Goal: Task Accomplishment & Management: Complete application form

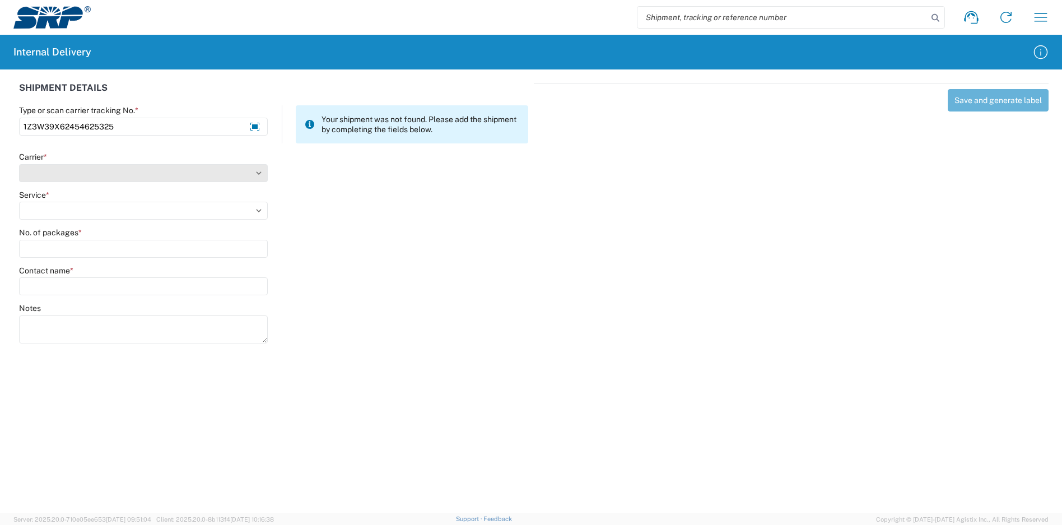
type input "1Z3W39X62454625325"
click at [91, 168] on select "Select Amazon Logistics ATI Trucking BC Dimerco Logistics Empire Southwest FedE…" at bounding box center [143, 173] width 249 height 18
select select "12"
click at [19, 164] on select "Select Amazon Logistics ATI Trucking BC Dimerco Logistics Empire Southwest FedE…" at bounding box center [143, 173] width 249 height 18
click at [68, 210] on select "Select 2nd Day Air 2nd Day Air A.M. 3 Day Select Basic BOUND PRINTED MATTER, UP…" at bounding box center [143, 211] width 249 height 18
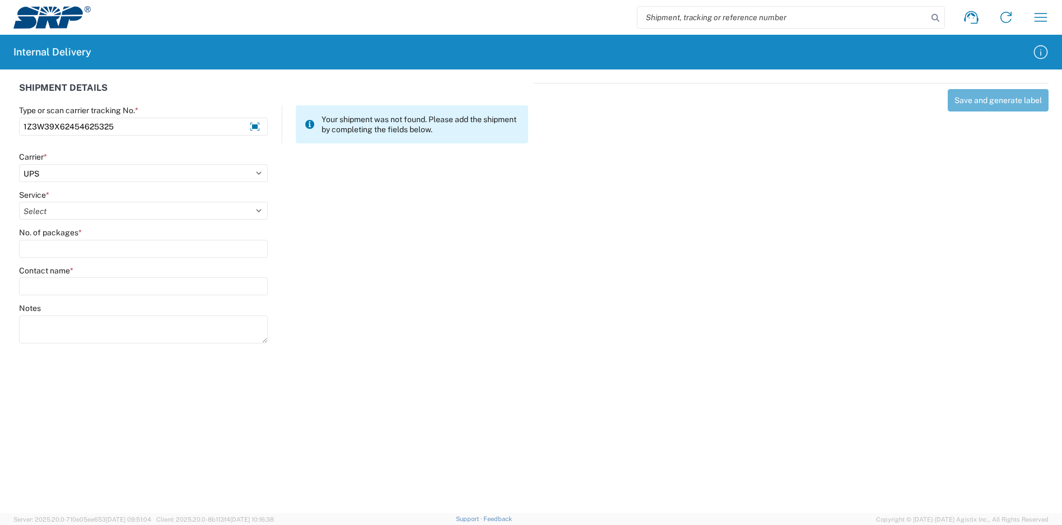
select select "41"
click at [19, 202] on select "Select 2nd Day Air 2nd Day Air A.M. 3 Day Select Basic BOUND PRINTED MATTER, UP…" at bounding box center [143, 211] width 249 height 18
click at [61, 252] on input "No. of packages *" at bounding box center [143, 249] width 249 height 18
type input "4"
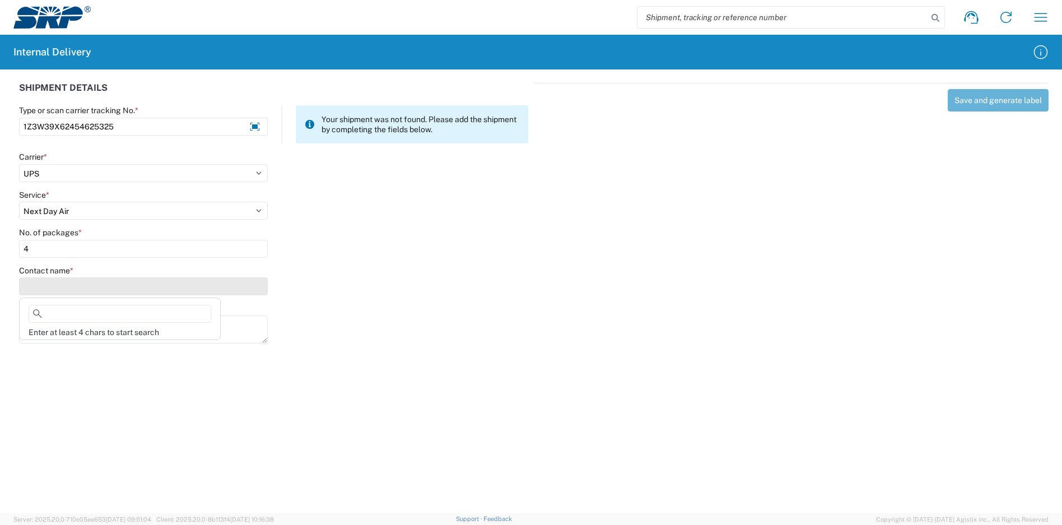
click at [55, 292] on input "Contact name *" at bounding box center [143, 286] width 249 height 18
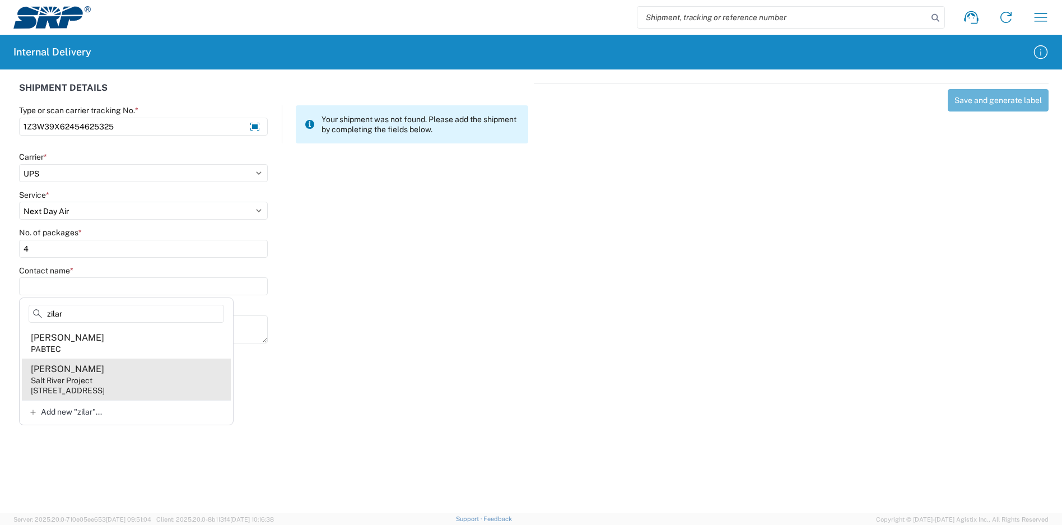
type input "zilar"
click at [105, 380] on agx-address-suggestion-item "[PERSON_NAME] Salt River Project [STREET_ADDRESS]" at bounding box center [126, 379] width 209 height 41
type input "[PERSON_NAME]"
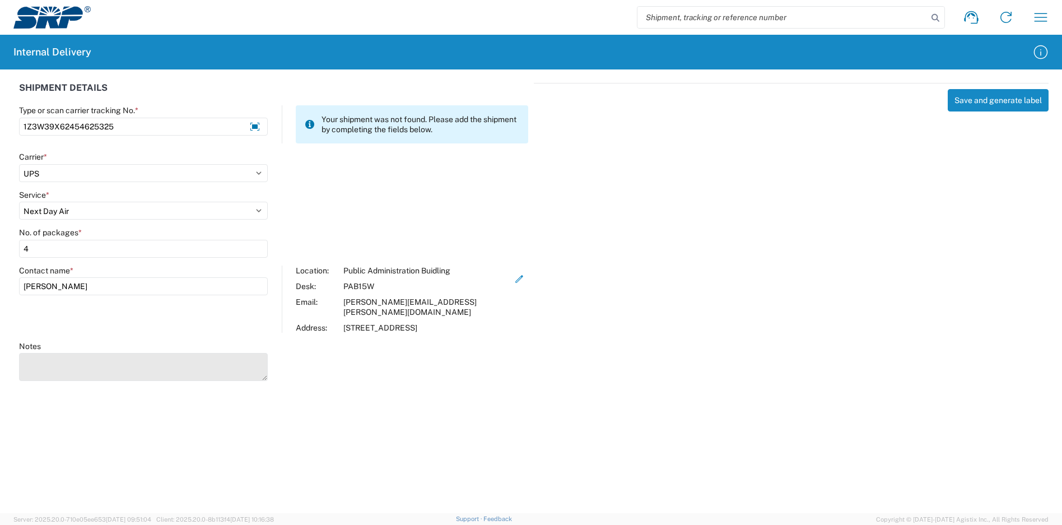
drag, startPoint x: 197, startPoint y: 358, endPoint x: 182, endPoint y: 363, distance: 15.4
click at [196, 359] on textarea "Notes" at bounding box center [143, 367] width 249 height 28
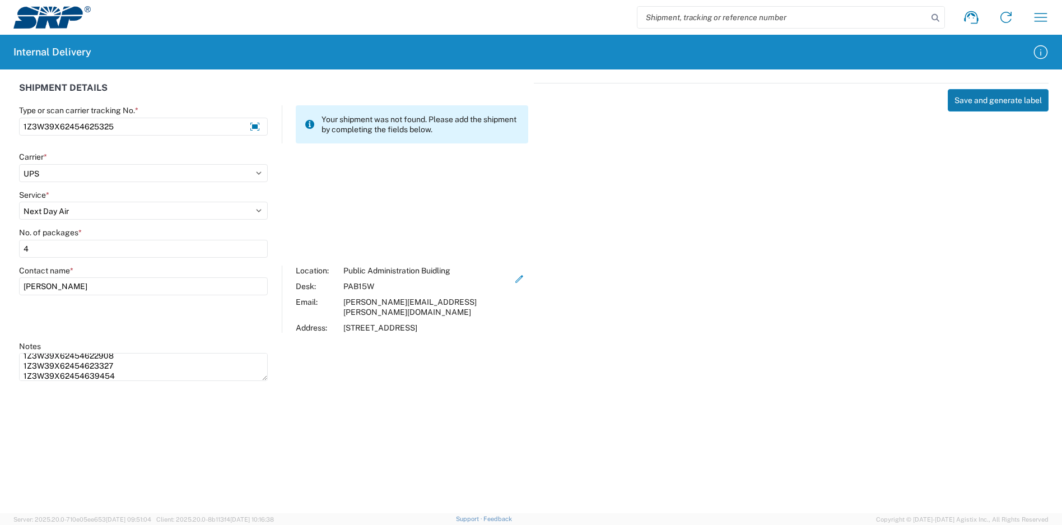
type textarea "1Z3W39X62454622908 1Z3W39X62454623327 1Z3W39X62454639454"
click at [974, 103] on button "Save and generate label" at bounding box center [998, 100] width 101 height 22
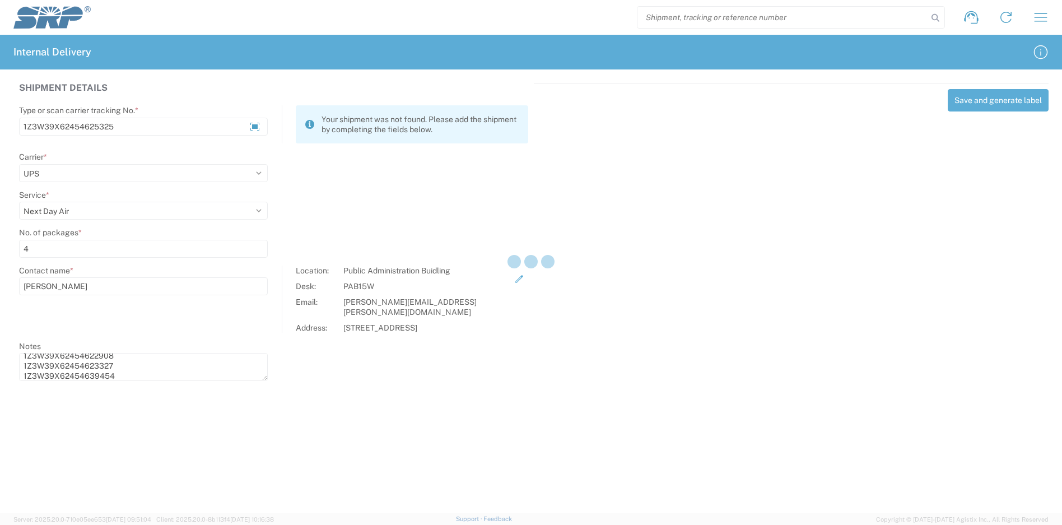
select select
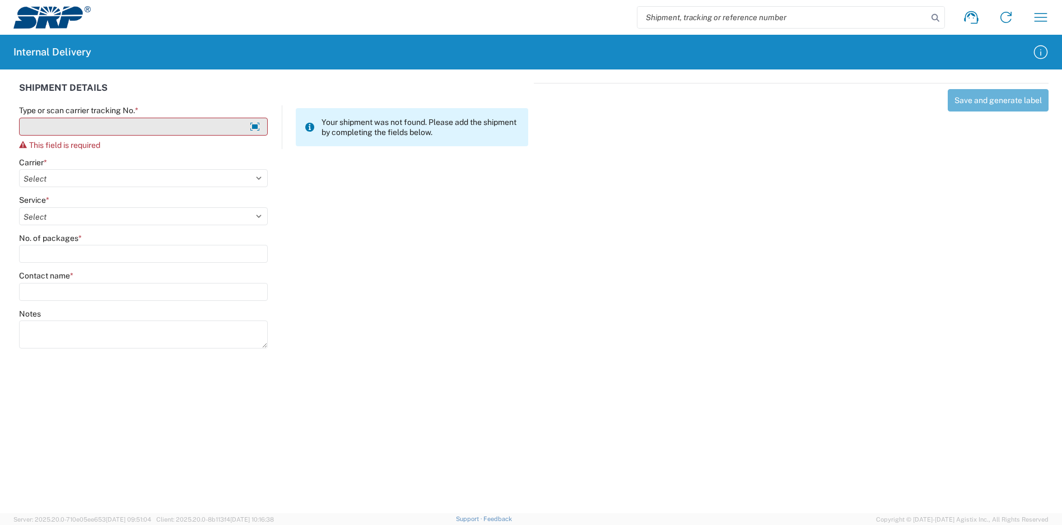
click at [195, 127] on input "Type or scan carrier tracking No. *" at bounding box center [143, 127] width 249 height 18
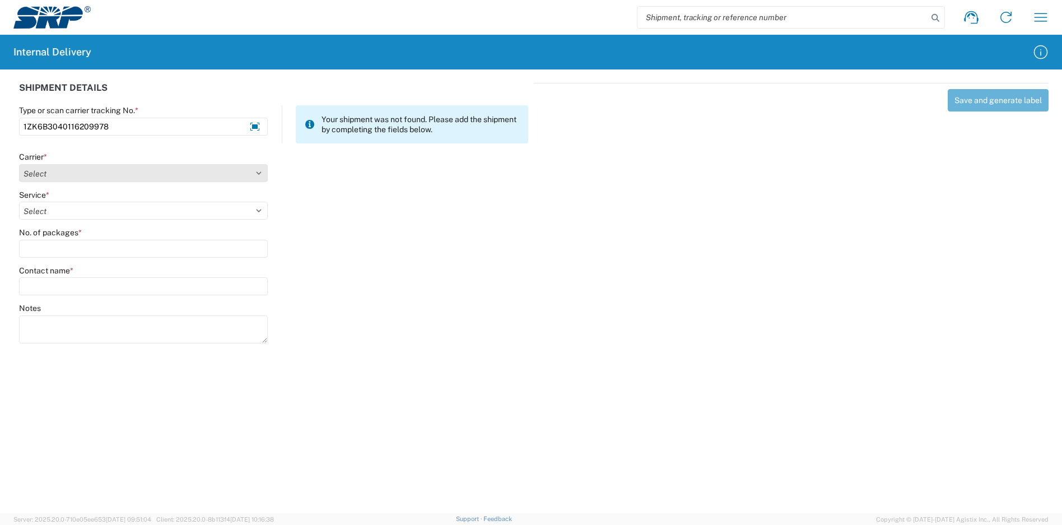
type input "1ZK6B3040116209978"
click at [40, 180] on select "Select Amazon Logistics ATI Trucking BC Dimerco Logistics Empire Southwest FedE…" at bounding box center [143, 173] width 249 height 18
select select "12"
click at [19, 164] on select "Select Amazon Logistics ATI Trucking BC Dimerco Logistics Empire Southwest FedE…" at bounding box center [143, 173] width 249 height 18
click at [57, 203] on select "Select 2nd Day Air 2nd Day Air A.M. 3 Day Select Basic BOUND PRINTED MATTER, UP…" at bounding box center [143, 211] width 249 height 18
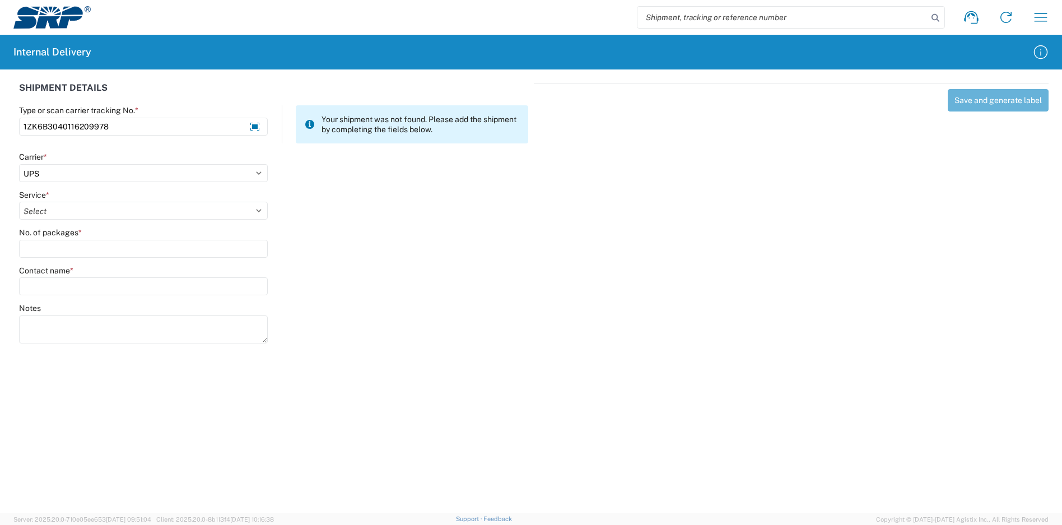
select select "43"
click at [19, 202] on select "Select 2nd Day Air 2nd Day Air A.M. 3 Day Select Basic BOUND PRINTED MATTER, UP…" at bounding box center [143, 211] width 249 height 18
click at [51, 251] on input "No. of packages *" at bounding box center [143, 249] width 249 height 18
type input "1"
click at [61, 285] on input "Contact name *" at bounding box center [143, 286] width 249 height 18
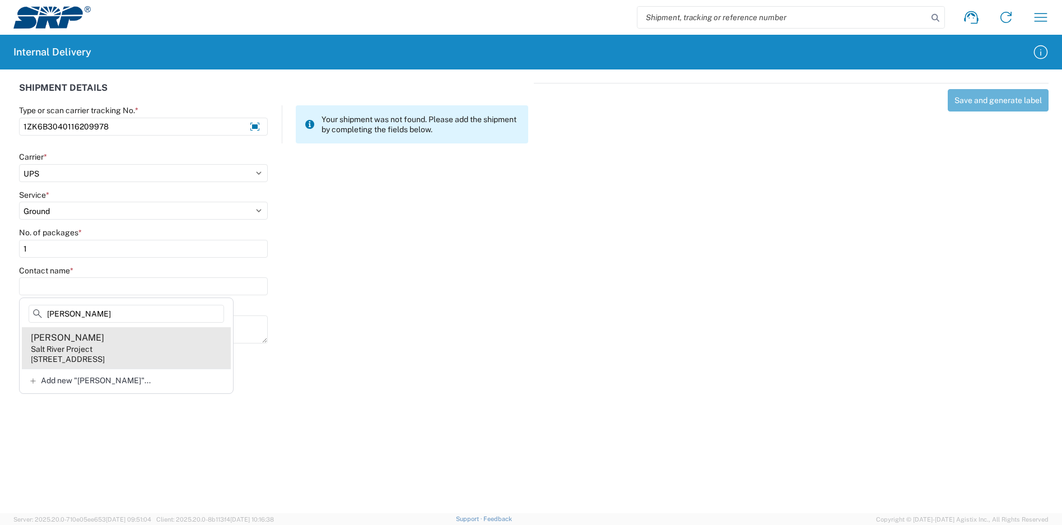
type input "[PERSON_NAME]"
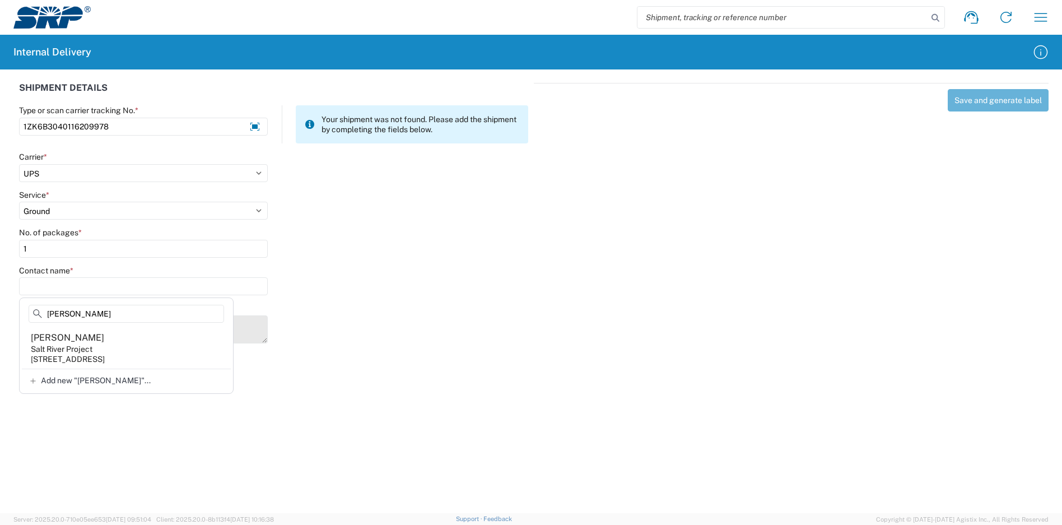
click at [108, 346] on agx-address-suggestion-item "[PERSON_NAME] Salt River Project [STREET_ADDRESS]" at bounding box center [126, 347] width 209 height 41
type input "[PERSON_NAME]"
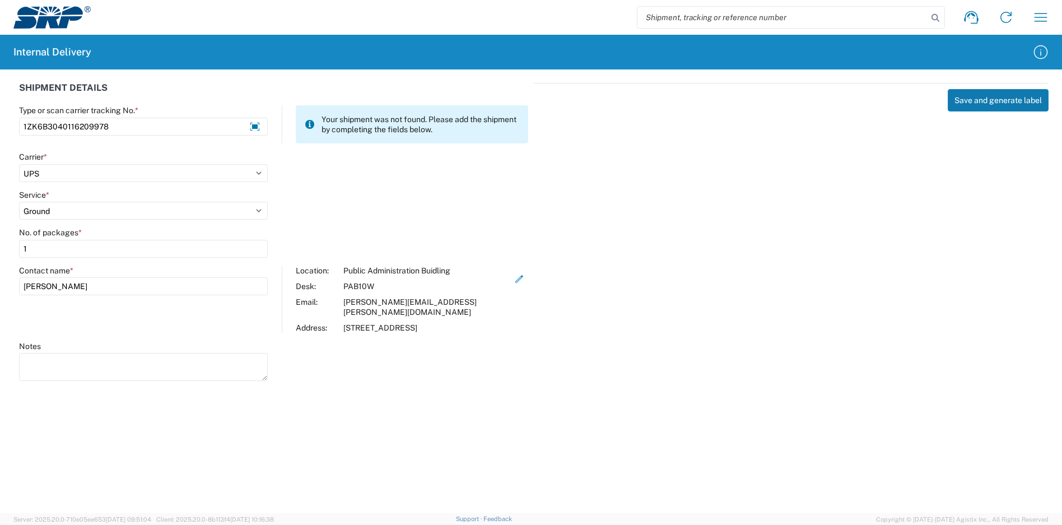
click at [966, 104] on button "Save and generate label" at bounding box center [998, 100] width 101 height 22
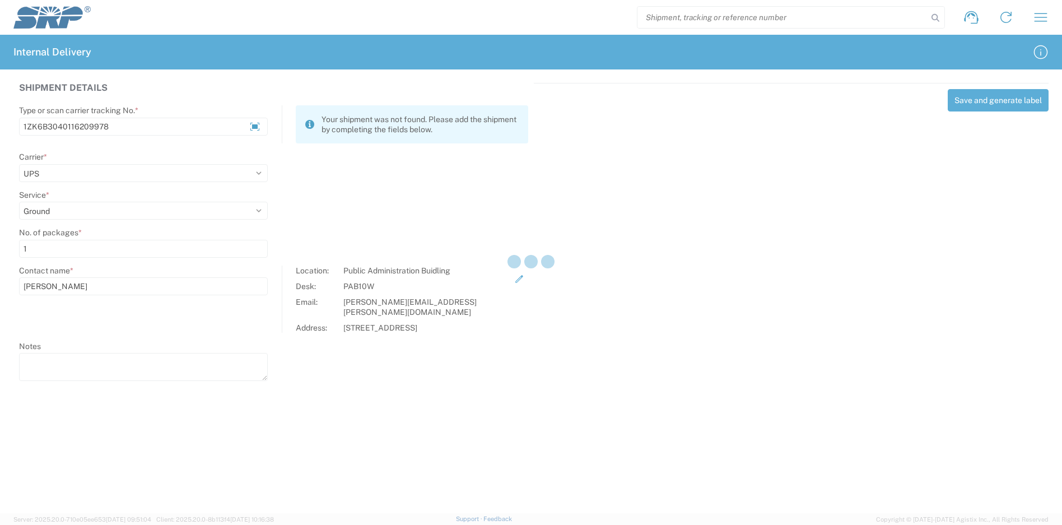
select select
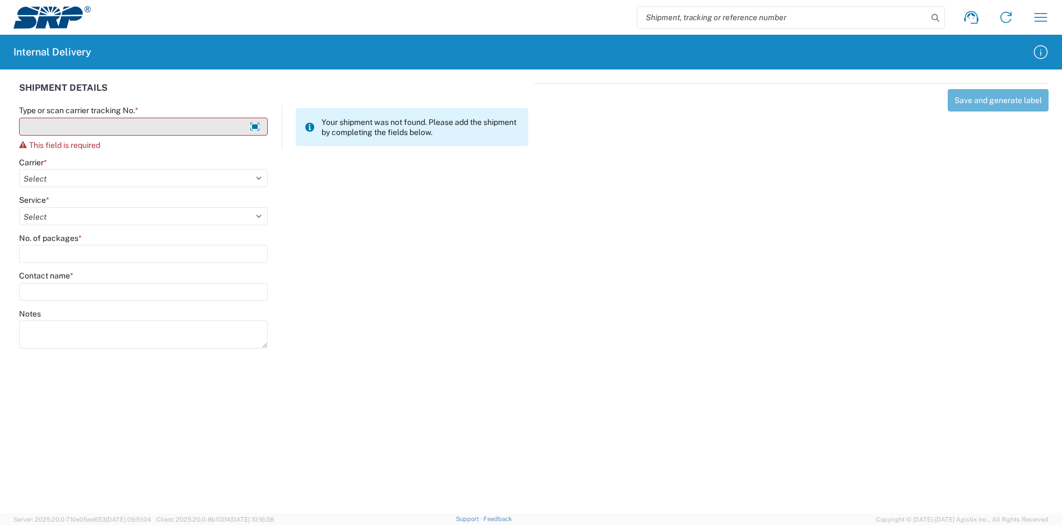
click at [164, 128] on input "Type or scan carrier tracking No. *" at bounding box center [143, 127] width 249 height 18
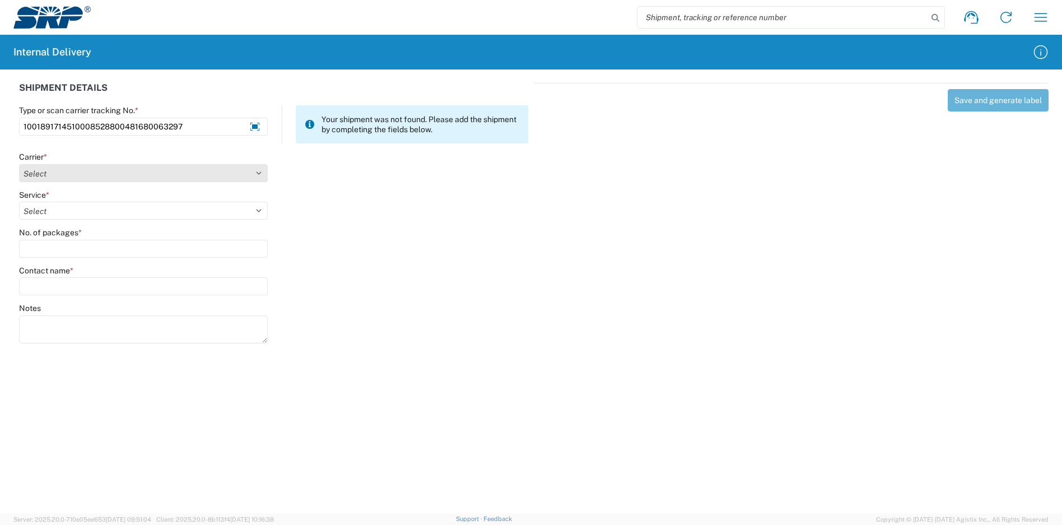
type input "1001891714510008528800481680063297"
click at [92, 176] on select "Select Amazon Logistics ATI Trucking BC Dimerco Logistics Empire Southwest FedE…" at bounding box center [143, 173] width 249 height 18
select select "5"
click at [19, 164] on select "Select Amazon Logistics ATI Trucking BC Dimerco Logistics Empire Southwest FedE…" at bounding box center [143, 173] width 249 height 18
click at [67, 217] on select "Select" at bounding box center [143, 211] width 249 height 18
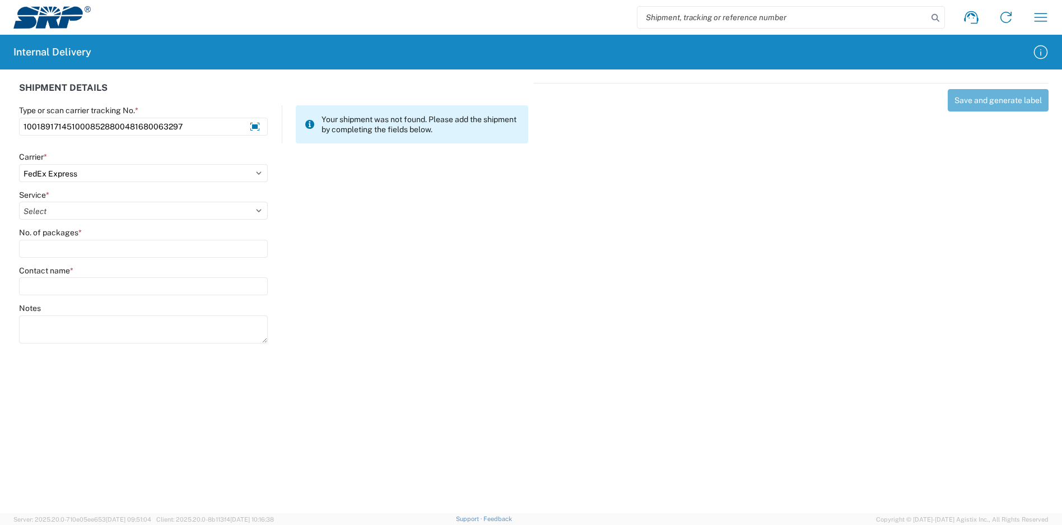
select select "8"
click at [19, 202] on select "Select 1Day Freight 2Day 2Day AM 2Day AM One Rate 2Day Freight 2Day One Rate 3 …" at bounding box center [143, 211] width 249 height 18
click at [100, 247] on input "No. of packages *" at bounding box center [143, 249] width 249 height 18
type input "4"
click at [89, 285] on input "Contact name *" at bounding box center [143, 286] width 249 height 18
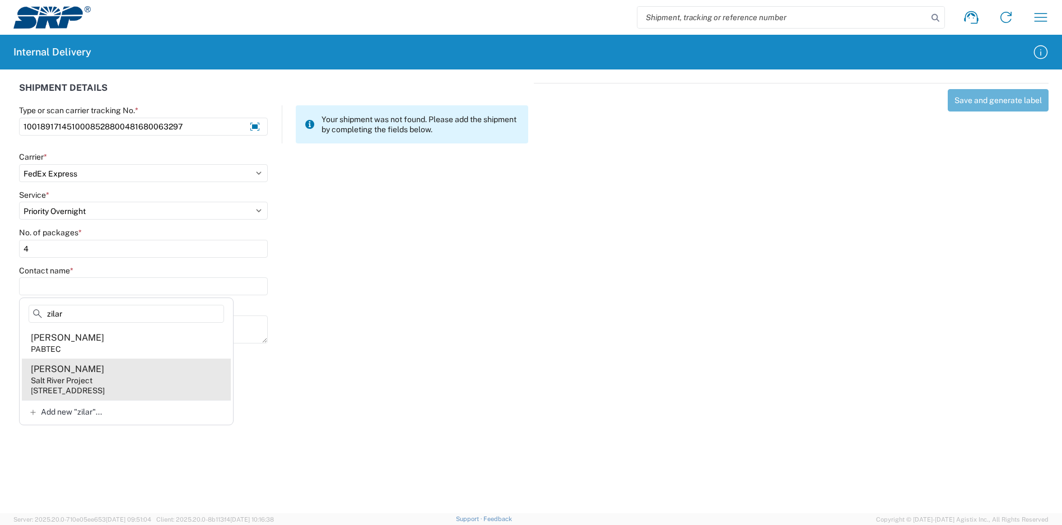
type input "zilar"
click at [105, 388] on div "[STREET_ADDRESS]" at bounding box center [68, 390] width 74 height 10
type input "[PERSON_NAME]"
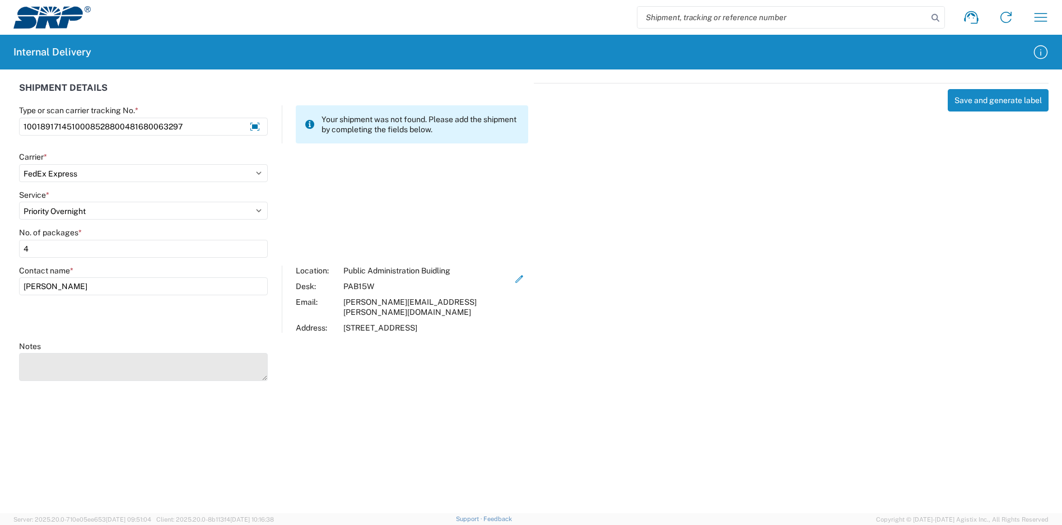
click at [137, 353] on textarea "Notes" at bounding box center [143, 367] width 249 height 28
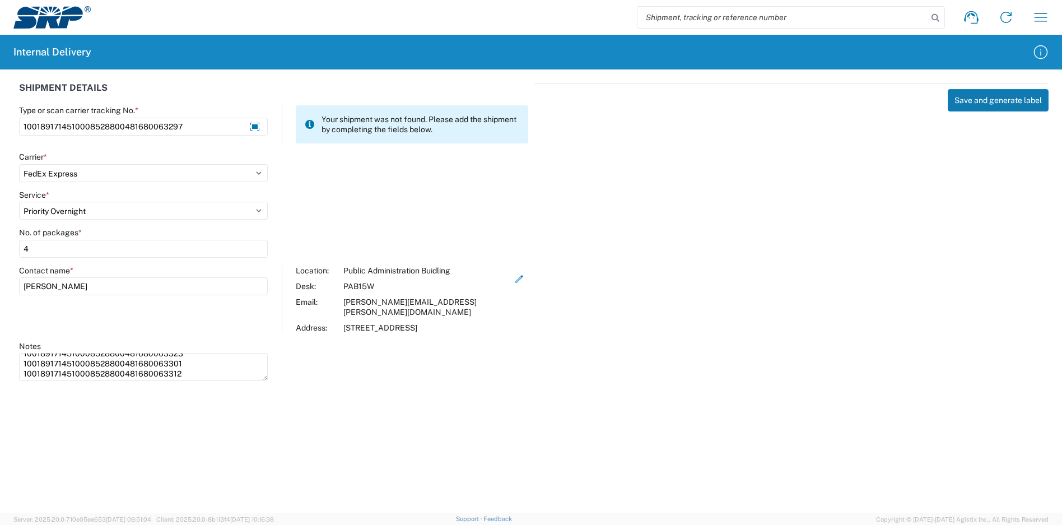
type textarea "1001891714510008528800481680063323 1001891714510008528800481680063301 100189171…"
click at [979, 103] on button "Save and generate label" at bounding box center [998, 100] width 101 height 22
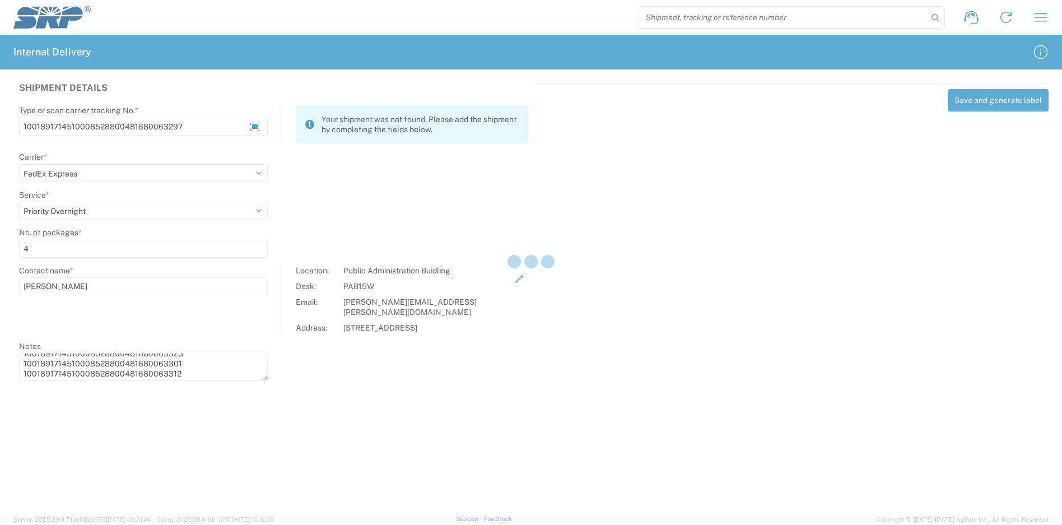
select select
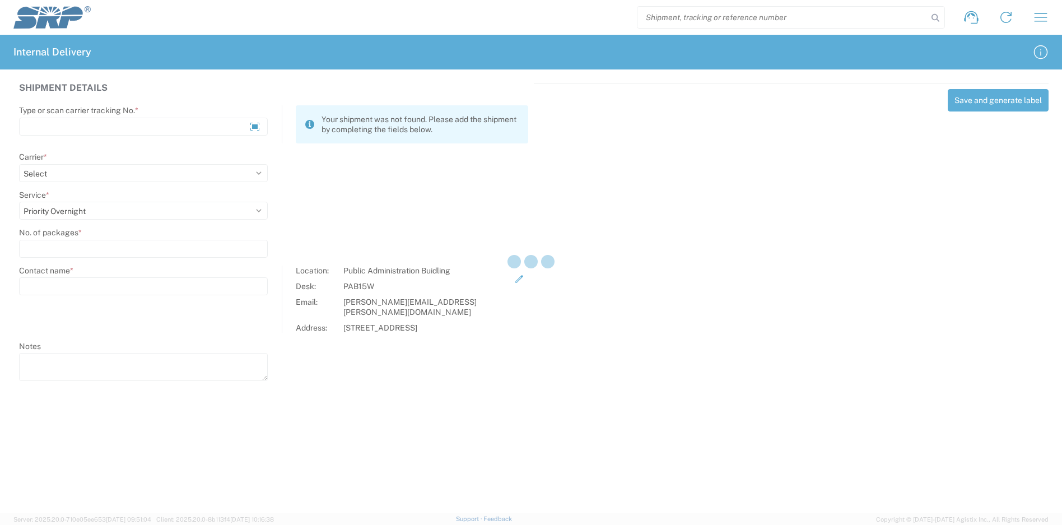
select select
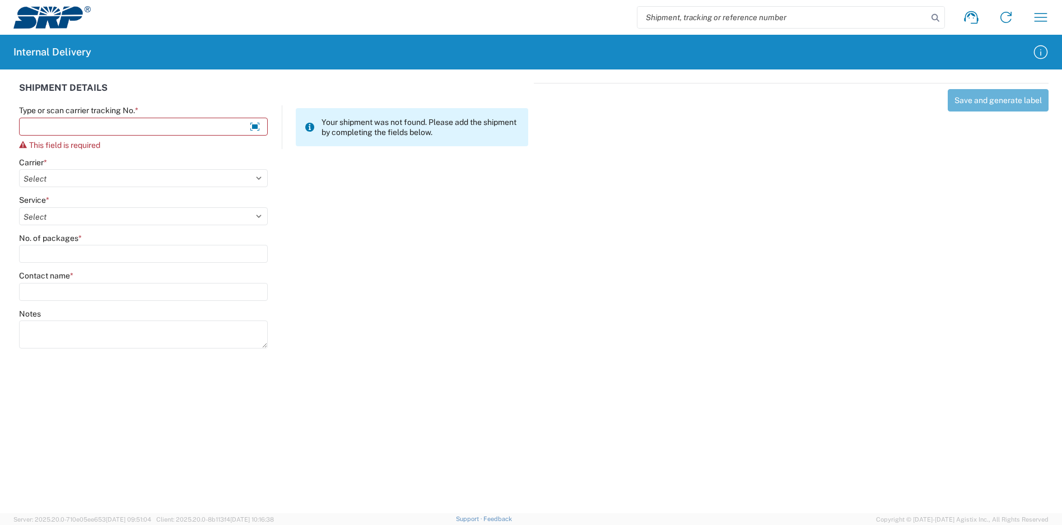
click at [795, 213] on div "Save and generate label" at bounding box center [791, 214] width 515 height 262
click at [776, 181] on div "Save and generate label" at bounding box center [791, 214] width 515 height 262
click at [208, 127] on input "Type or scan carrier tracking No. *" at bounding box center [143, 127] width 249 height 18
click at [764, 309] on div "Save and generate label" at bounding box center [791, 214] width 515 height 262
click at [285, 387] on agx-forms-host "Shipment request Shipment tracking Internal delivery Transit update My profile …" at bounding box center [531, 262] width 1062 height 525
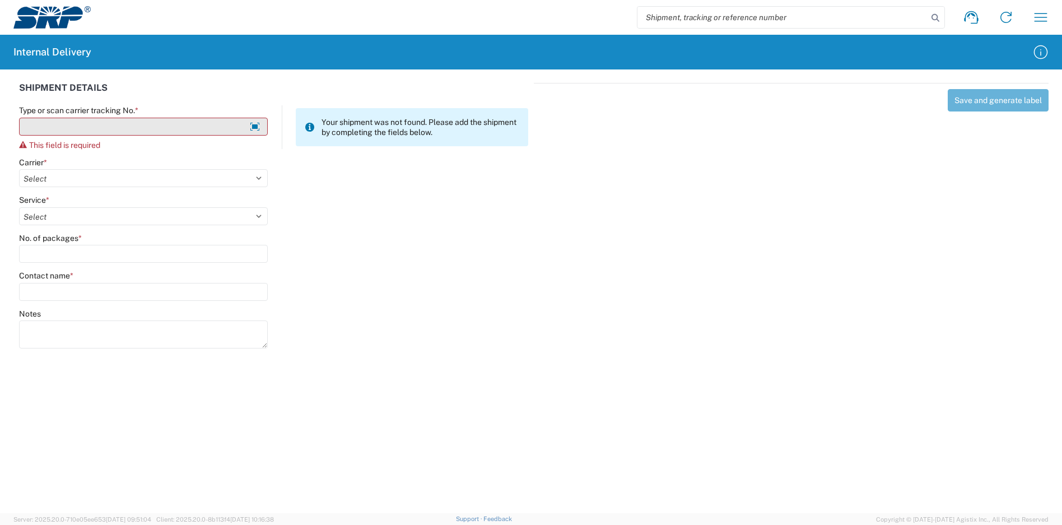
click at [210, 124] on input "Type or scan carrier tracking No. *" at bounding box center [143, 127] width 249 height 18
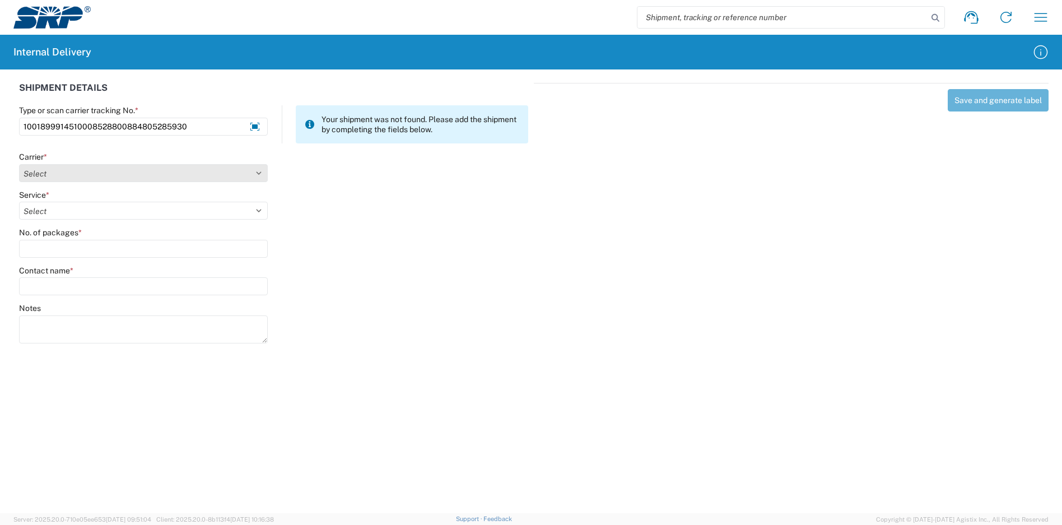
type input "1001899914510008528800884805285930"
click at [108, 178] on select "Select Amazon Logistics ATI Trucking BC Dimerco Logistics Empire Southwest FedE…" at bounding box center [143, 173] width 249 height 18
select select "5"
click at [19, 164] on select "Select Amazon Logistics ATI Trucking BC Dimerco Logistics Empire Southwest FedE…" at bounding box center [143, 173] width 249 height 18
click at [91, 211] on select "Select 1Day Freight 2Day 2Day AM 2Day AM One Rate 2Day Freight 2Day One Rate 3 …" at bounding box center [143, 211] width 249 height 18
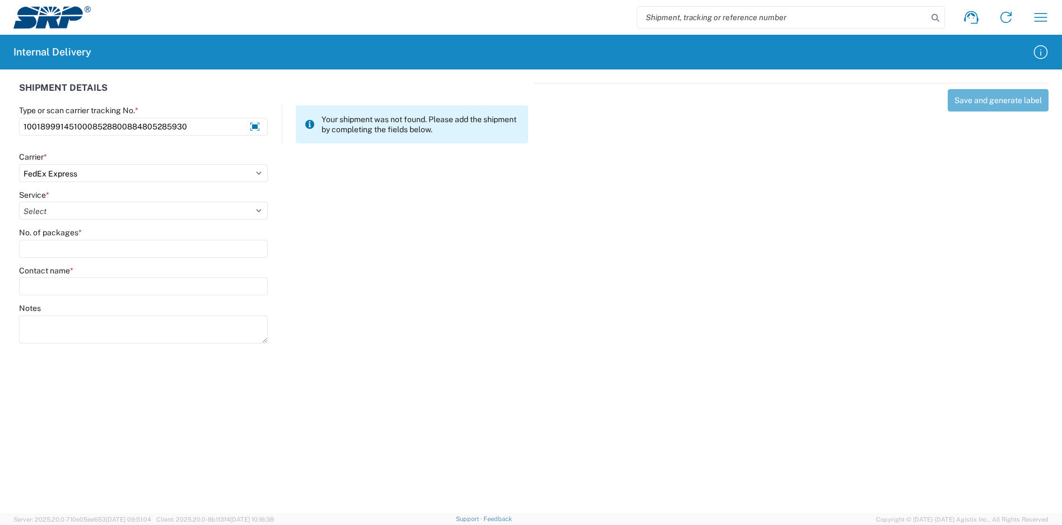
select select "8"
click at [19, 202] on select "Select 1Day Freight 2Day 2Day AM 2Day AM One Rate 2Day Freight 2Day One Rate 3 …" at bounding box center [143, 211] width 249 height 18
click at [57, 245] on input "No. of packages *" at bounding box center [143, 249] width 249 height 18
type input "1"
click at [69, 285] on input "Contact name *" at bounding box center [143, 286] width 249 height 18
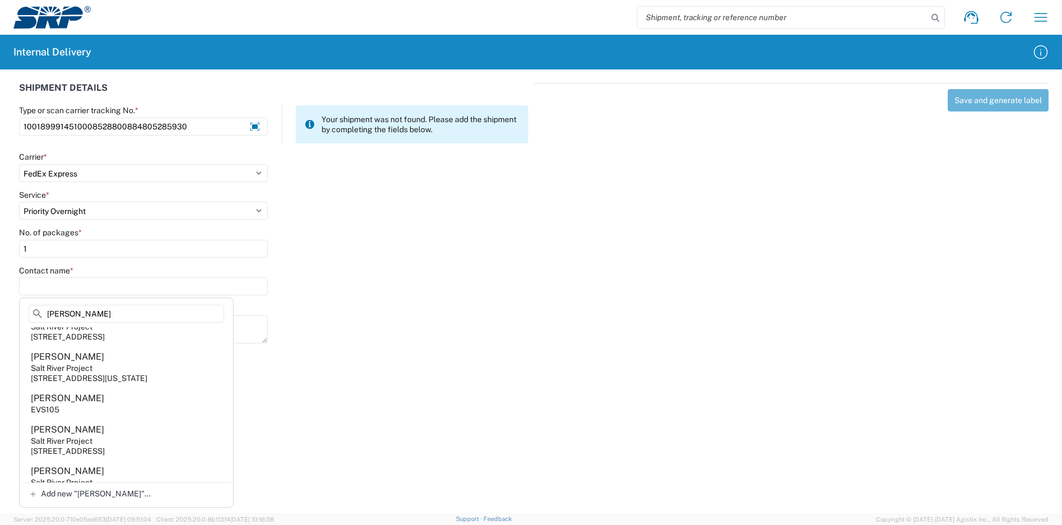
scroll to position [504, 0]
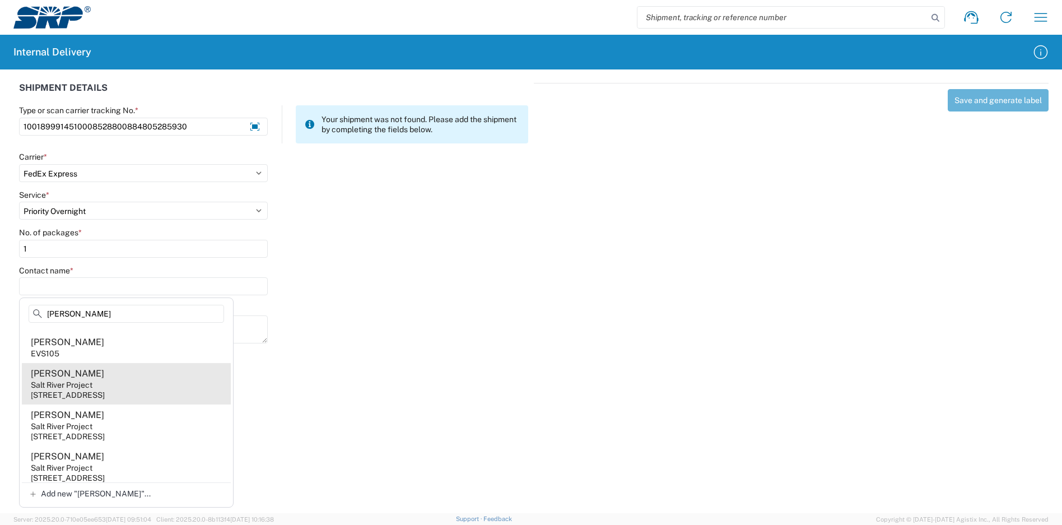
type input "[PERSON_NAME]"
click at [137, 389] on agx-address-suggestion-item "[PERSON_NAME] Salt River Project [STREET_ADDRESS]" at bounding box center [126, 383] width 209 height 41
type input "[PERSON_NAME]"
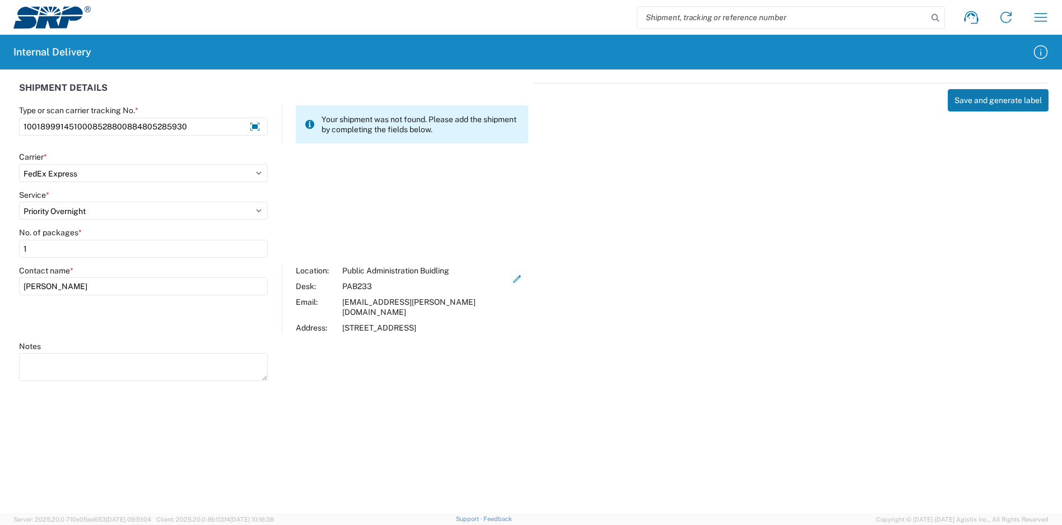
click at [998, 99] on button "Save and generate label" at bounding box center [998, 100] width 101 height 22
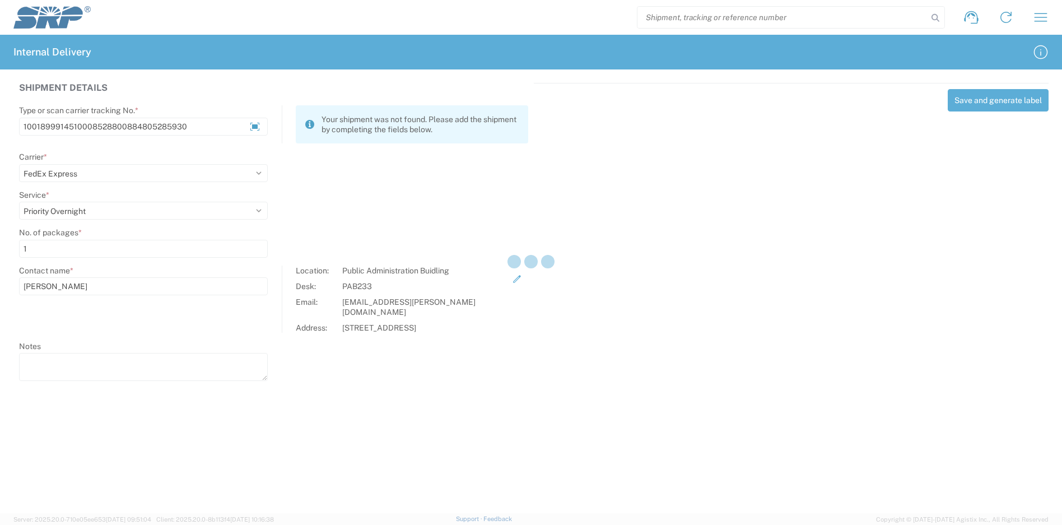
select select
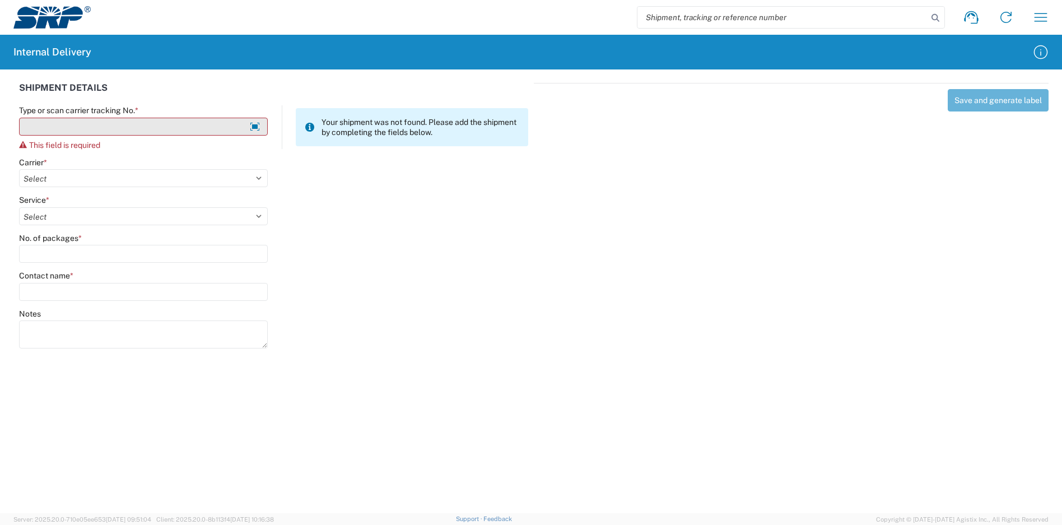
click at [133, 123] on input "Type or scan carrier tracking No. *" at bounding box center [143, 127] width 249 height 18
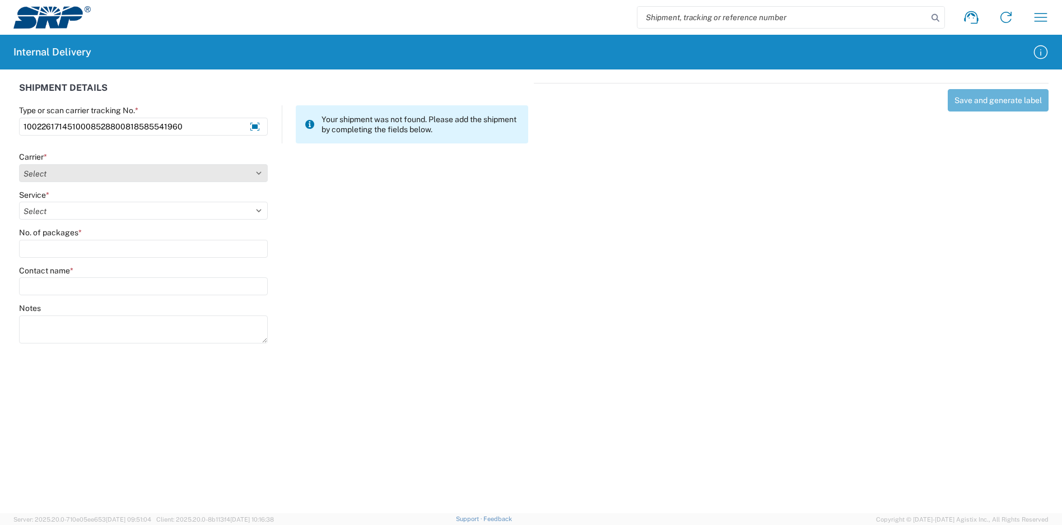
type input "1002261714510008528800818585541960"
click at [72, 169] on select "Select Amazon Logistics ATI Trucking BC Dimerco Logistics Empire Southwest FedE…" at bounding box center [143, 173] width 249 height 18
select select "5"
click at [19, 164] on select "Select Amazon Logistics ATI Trucking BC Dimerco Logistics Empire Southwest FedE…" at bounding box center [143, 173] width 249 height 18
click at [67, 208] on select "Select 1Day Freight 2Day 2Day AM 2Day AM One Rate 2Day Freight 2Day One Rate 3 …" at bounding box center [143, 211] width 249 height 18
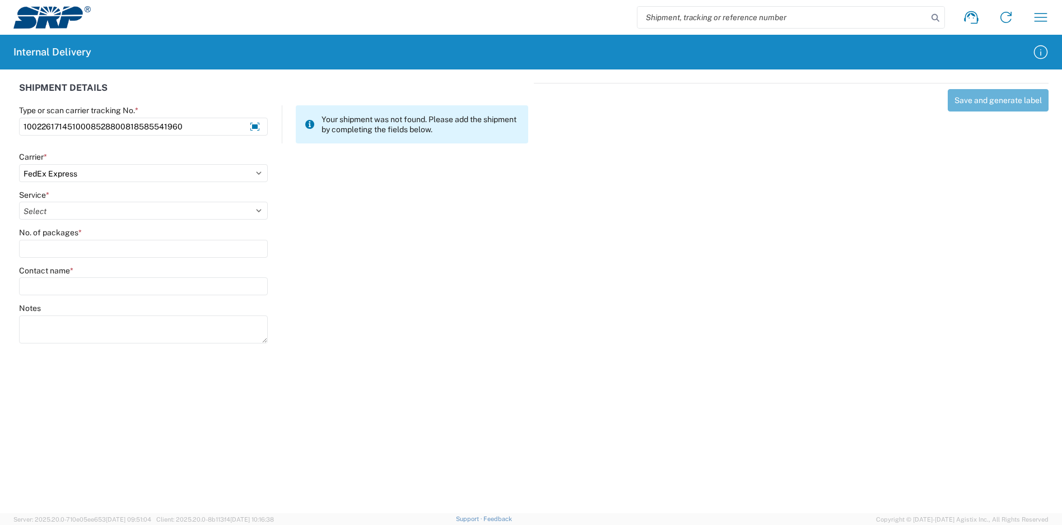
select select "10"
click at [19, 202] on select "Select 1Day Freight 2Day 2Day AM 2Day AM One Rate 2Day Freight 2Day One Rate 3 …" at bounding box center [143, 211] width 249 height 18
click at [78, 249] on input "No. of packages *" at bounding box center [143, 249] width 249 height 18
type input "1"
click at [73, 285] on input "Contact name *" at bounding box center [143, 286] width 249 height 18
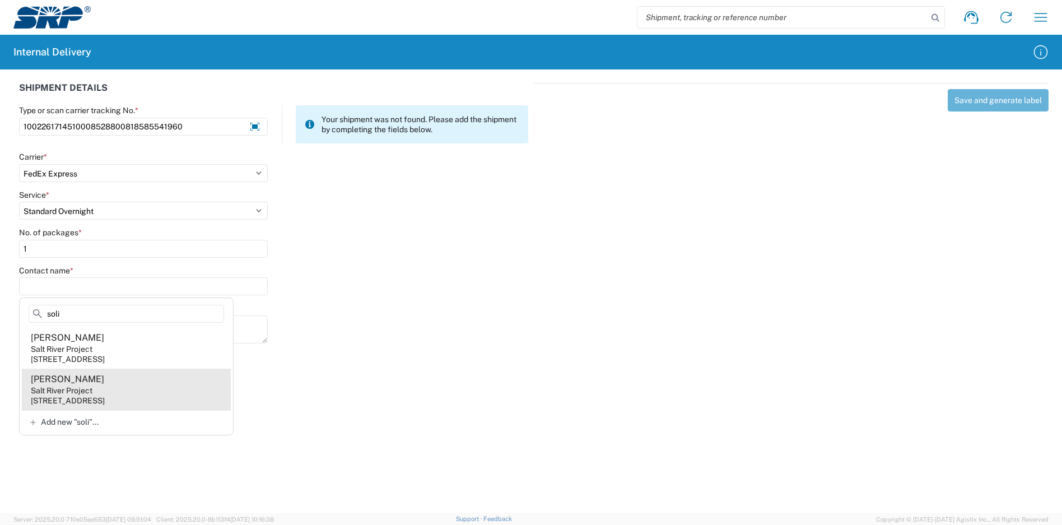
type input "soli"
click at [133, 383] on agx-address-suggestion-item "[PERSON_NAME] Salt River Project [STREET_ADDRESS]" at bounding box center [126, 389] width 209 height 41
type input "[PERSON_NAME]"
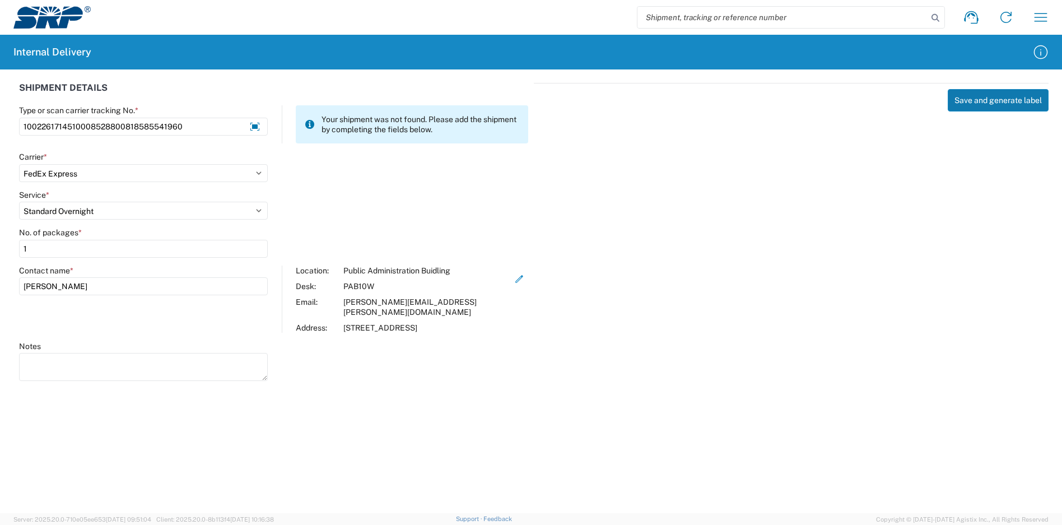
click at [1002, 102] on button "Save and generate label" at bounding box center [998, 100] width 101 height 22
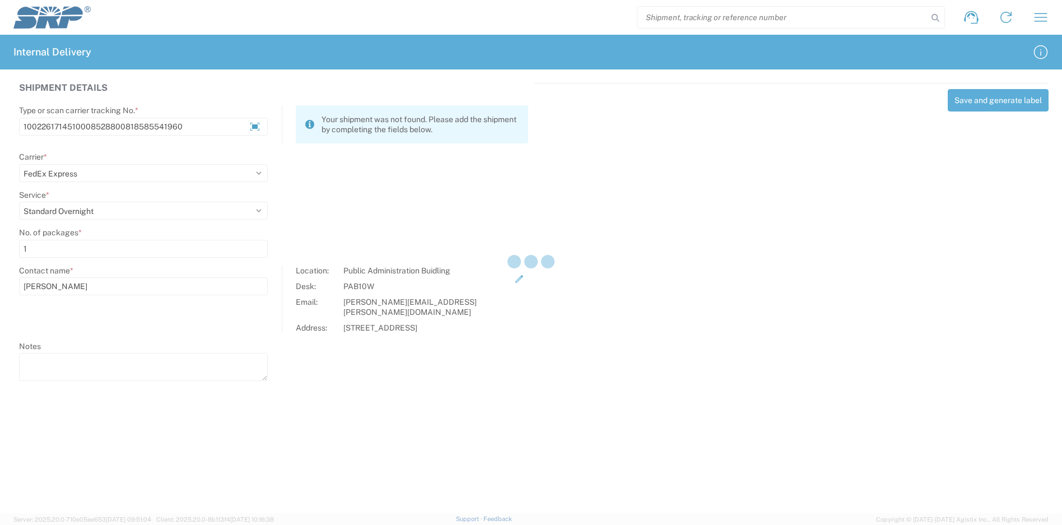
select select
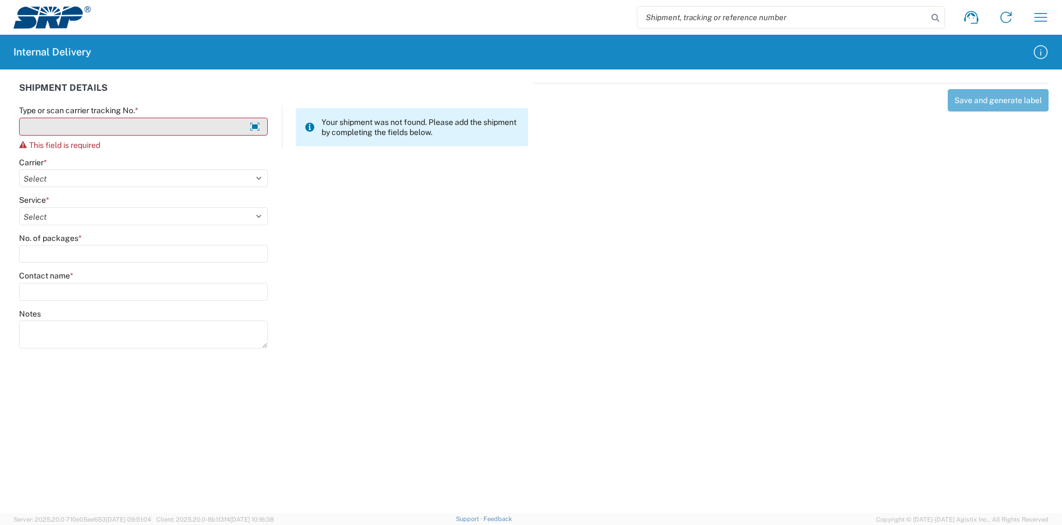
click at [158, 123] on input "Type or scan carrier tracking No. *" at bounding box center [143, 127] width 249 height 18
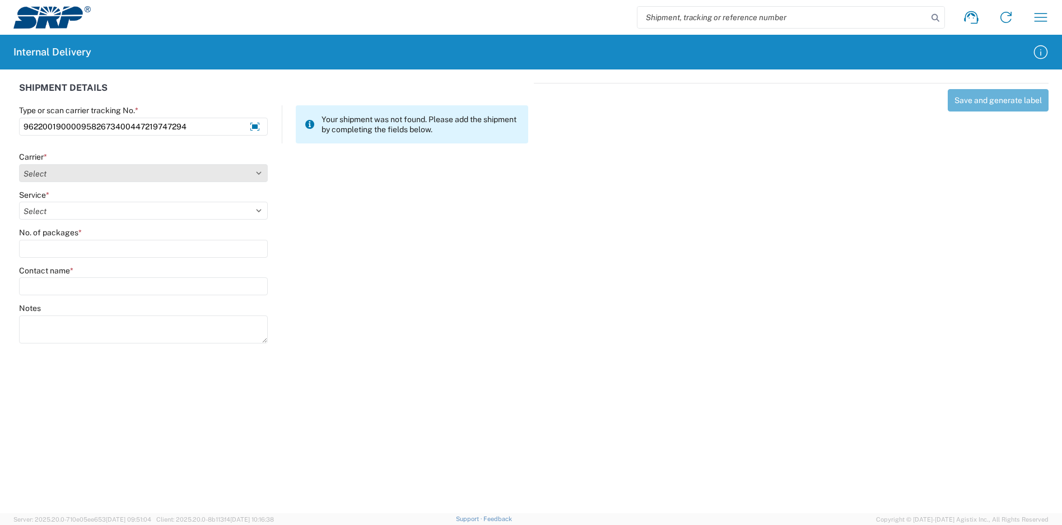
type input "9622001900009582673400447219747294"
click at [71, 180] on select "Select Amazon Logistics ATI Trucking BC Dimerco Logistics Empire Southwest FedE…" at bounding box center [143, 173] width 249 height 18
select select "5"
click at [19, 164] on select "Select Amazon Logistics ATI Trucking BC Dimerco Logistics Empire Southwest FedE…" at bounding box center [143, 173] width 249 height 18
click at [63, 210] on select "Select" at bounding box center [143, 211] width 249 height 18
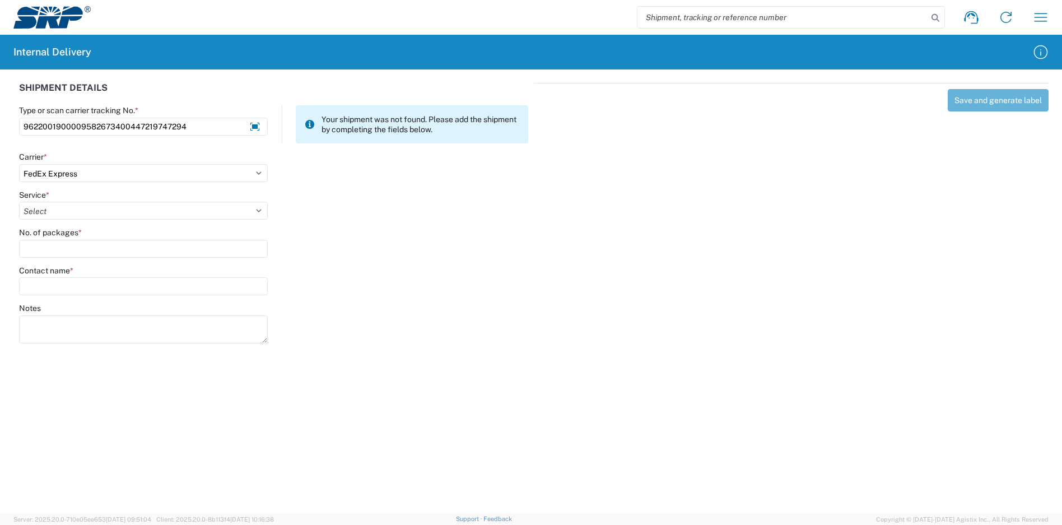
select select "12"
click at [19, 202] on select "Select 1Day Freight 2Day 2Day AM 2Day AM One Rate 2Day Freight 2Day One Rate 3 …" at bounding box center [143, 211] width 249 height 18
click at [73, 248] on input "No. of packages *" at bounding box center [143, 249] width 249 height 18
type input "1"
click at [85, 286] on input "Contact name *" at bounding box center [143, 286] width 249 height 18
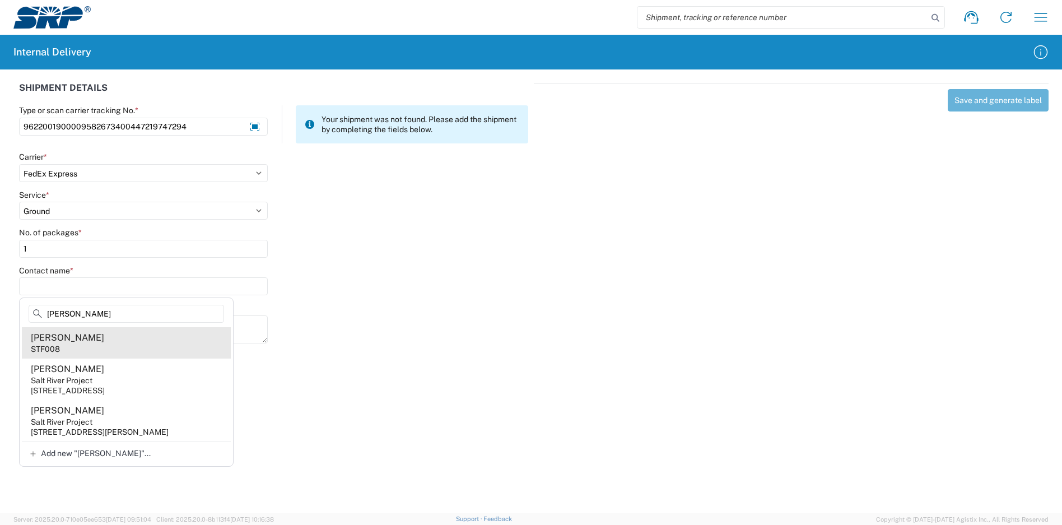
type input "[PERSON_NAME]"
click at [115, 344] on agx-address-suggestion-item "[PERSON_NAME] STF008" at bounding box center [126, 342] width 209 height 31
type input "[PERSON_NAME]"
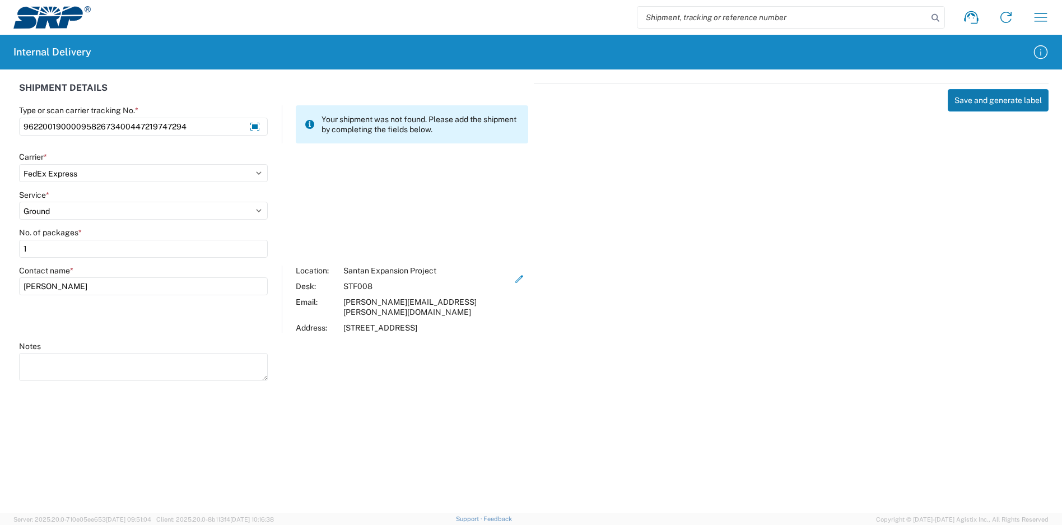
click at [961, 107] on button "Save and generate label" at bounding box center [998, 100] width 101 height 22
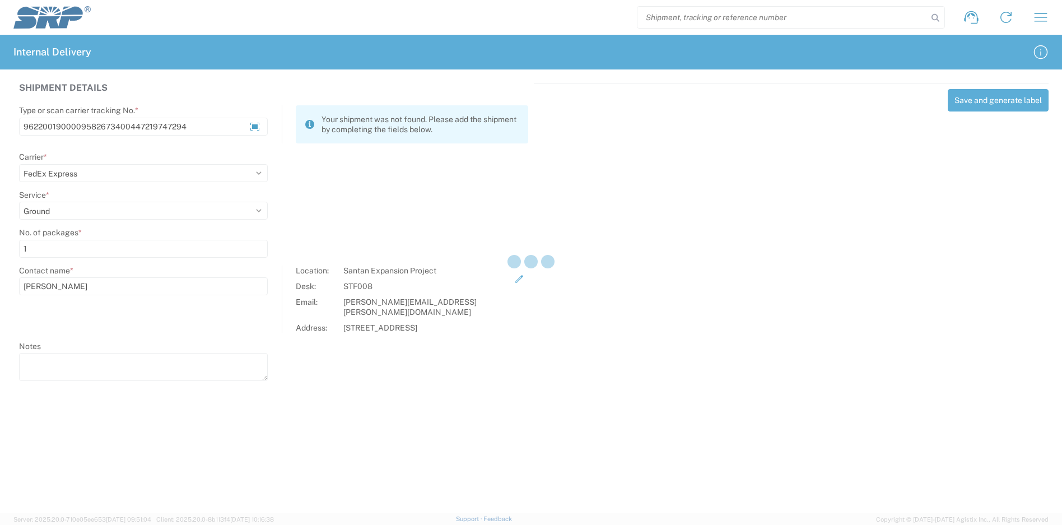
select select
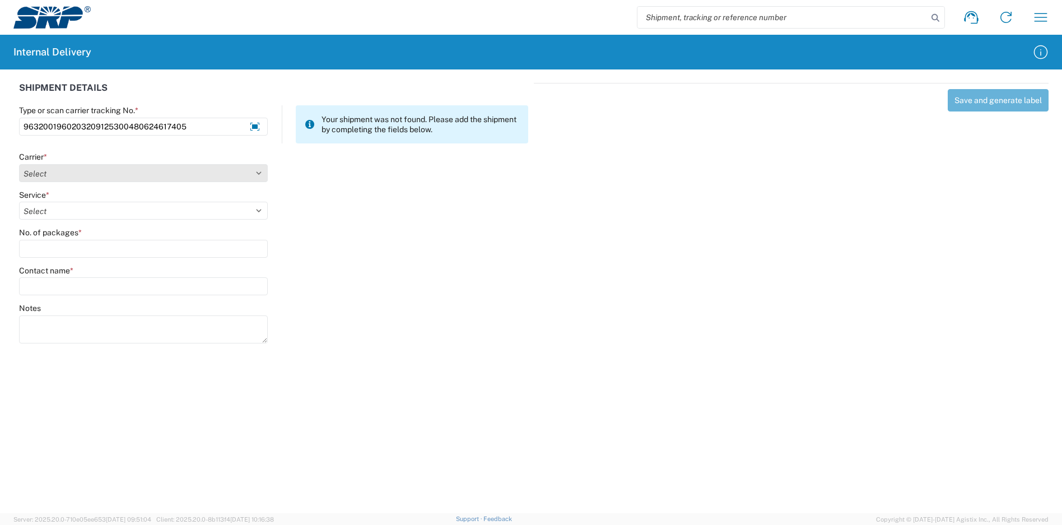
type input "9632001960203209125300480624617405"
click at [103, 187] on agx-form-control-wrapper-v2 "Carrier * Select Amazon Logistics ATI Trucking BC Dimerco Logistics Empire Sout…" at bounding box center [143, 171] width 261 height 38
click at [101, 175] on select "Select Amazon Logistics ATI Trucking BC Dimerco Logistics Empire Southwest FedE…" at bounding box center [143, 173] width 249 height 18
select select "5"
click at [19, 164] on select "Select Amazon Logistics ATI Trucking BC Dimerco Logistics Empire Southwest FedE…" at bounding box center [143, 173] width 249 height 18
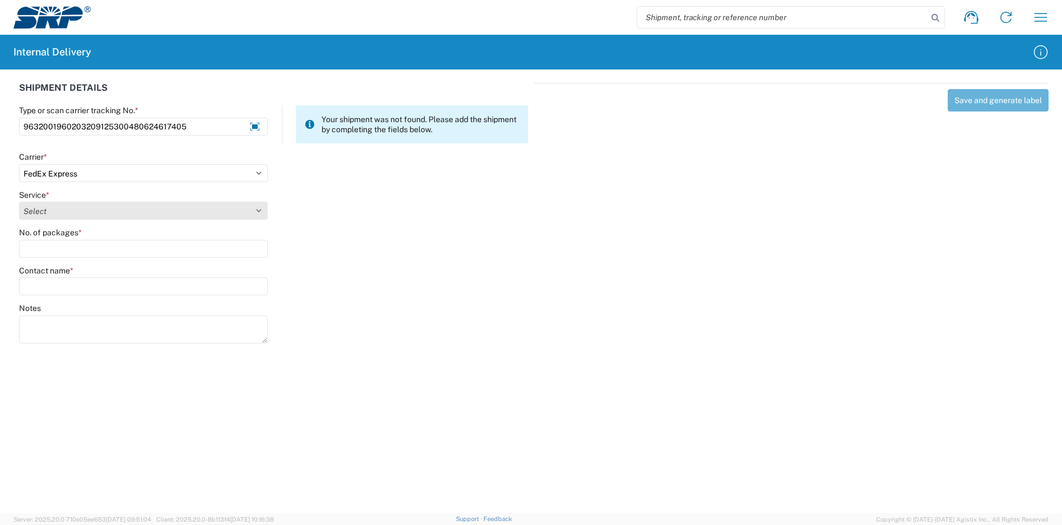
click at [71, 216] on select "Select 1Day Freight 2Day 2Day AM 2Day AM One Rate 2Day Freight 2Day One Rate 3 …" at bounding box center [143, 211] width 249 height 18
select select "12"
click at [19, 202] on select "Select 1Day Freight 2Day 2Day AM 2Day AM One Rate 2Day Freight 2Day One Rate 3 …" at bounding box center [143, 211] width 249 height 18
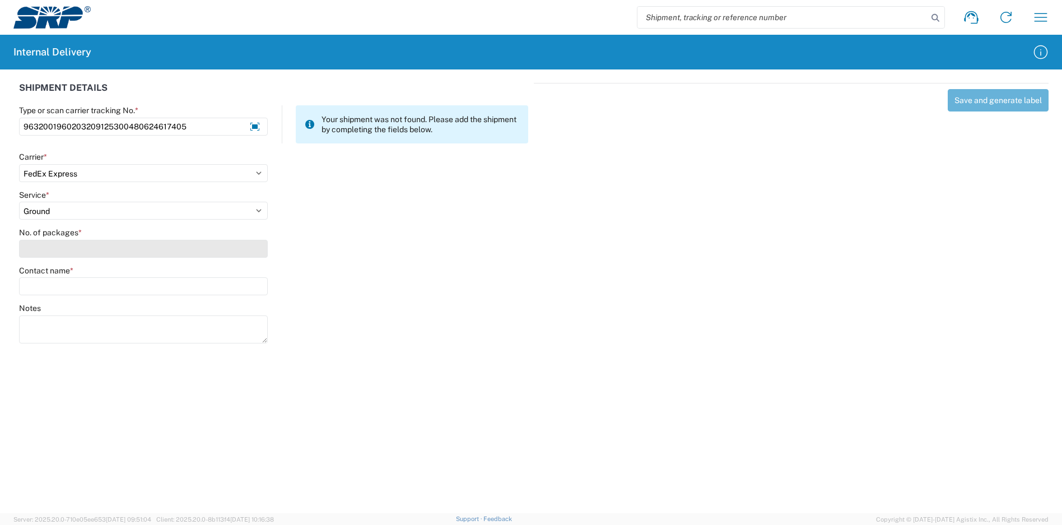
click at [76, 254] on input "No. of packages *" at bounding box center [143, 249] width 249 height 18
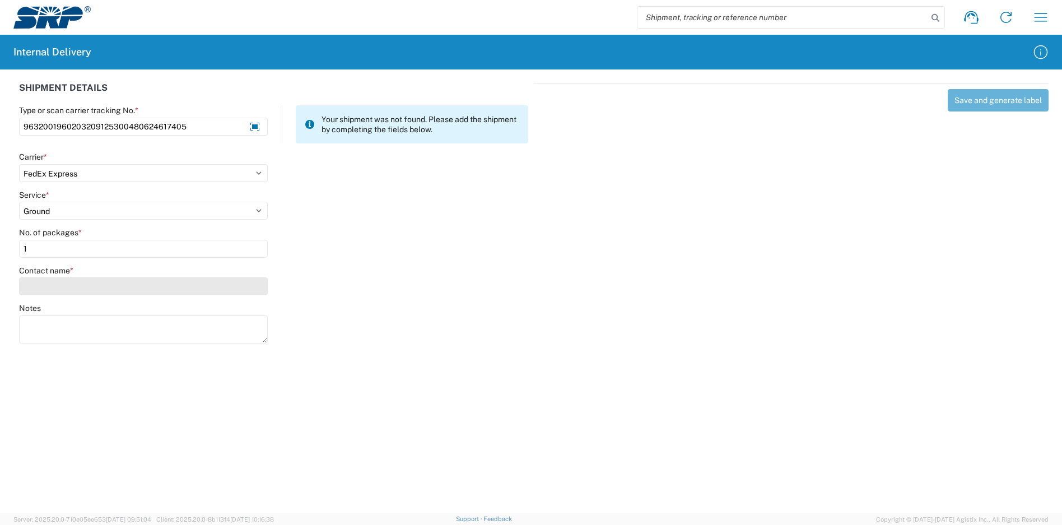
type input "1"
click at [80, 291] on input "Contact name *" at bounding box center [143, 286] width 249 height 18
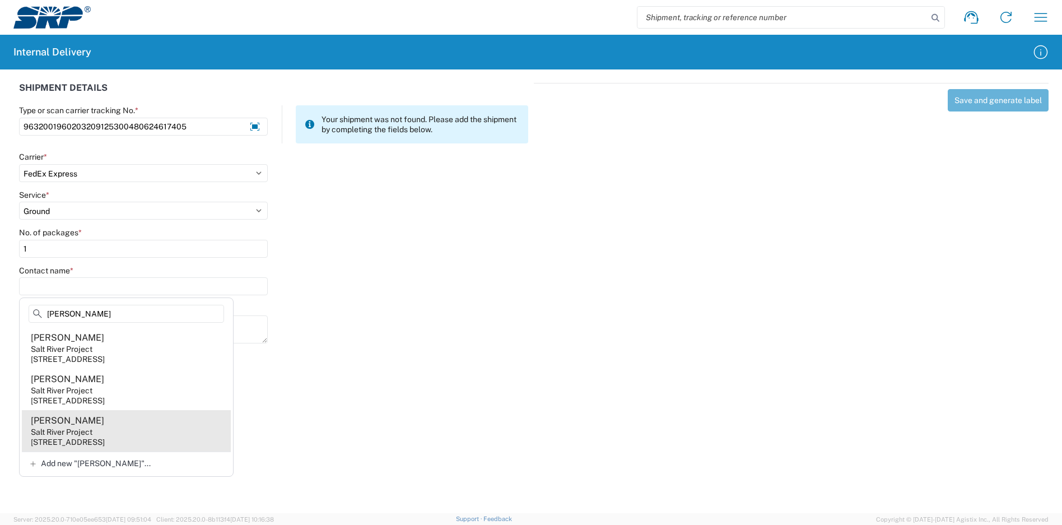
type input "[PERSON_NAME]"
click at [166, 422] on agx-address-suggestion-item "[PERSON_NAME] Salt River Project [STREET_ADDRESS]" at bounding box center [126, 430] width 209 height 41
type input "[PERSON_NAME]"
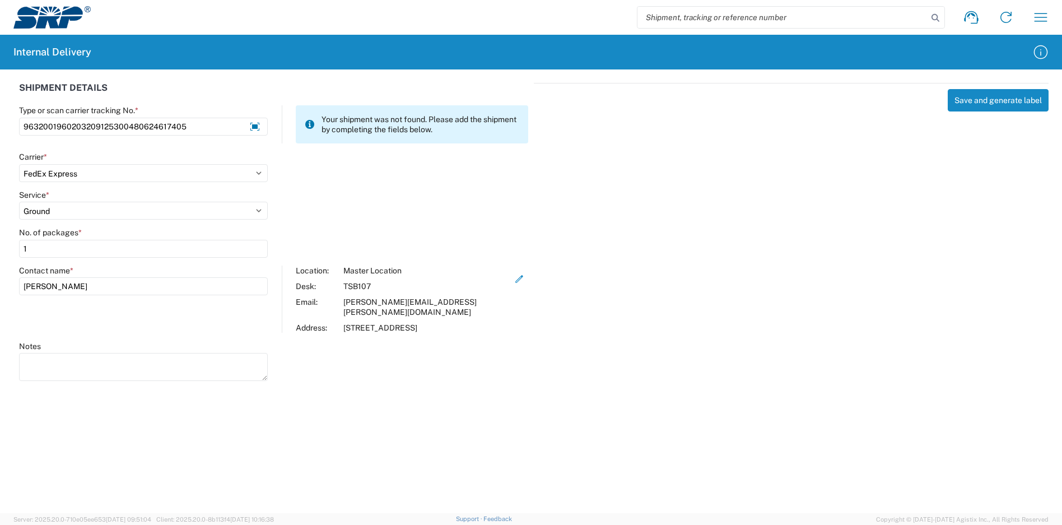
drag, startPoint x: 67, startPoint y: 255, endPoint x: -4, endPoint y: 257, distance: 71.2
click at [0, 257] on html "Shipment request Shipment tracking Internal delivery Transit update My profile …" at bounding box center [531, 262] width 1062 height 525
type input "2"
click at [122, 344] on div "Notes" at bounding box center [143, 362] width 249 height 43
click at [110, 353] on textarea "Notes" at bounding box center [143, 367] width 249 height 28
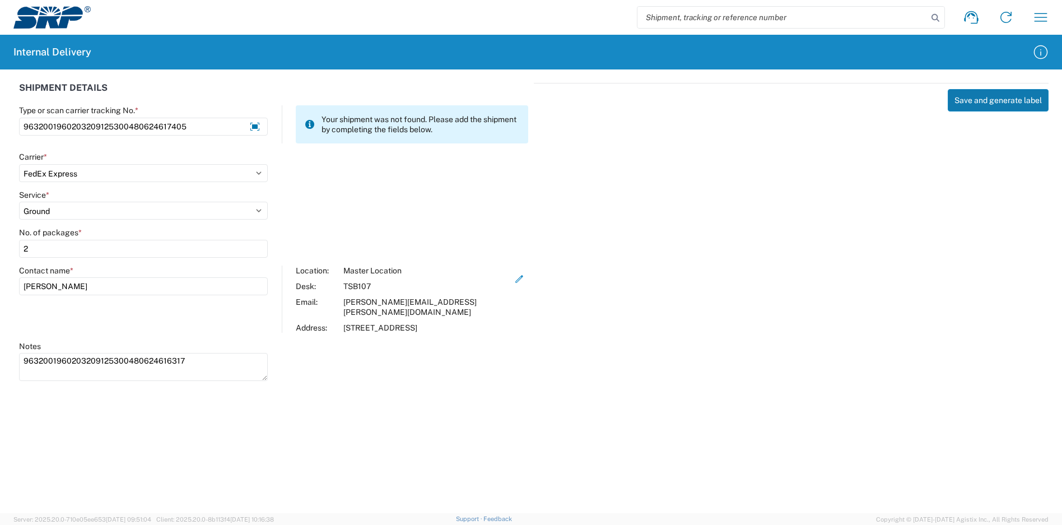
type textarea "9632001960203209125300480624616317"
click at [997, 97] on button "Save and generate label" at bounding box center [998, 100] width 101 height 22
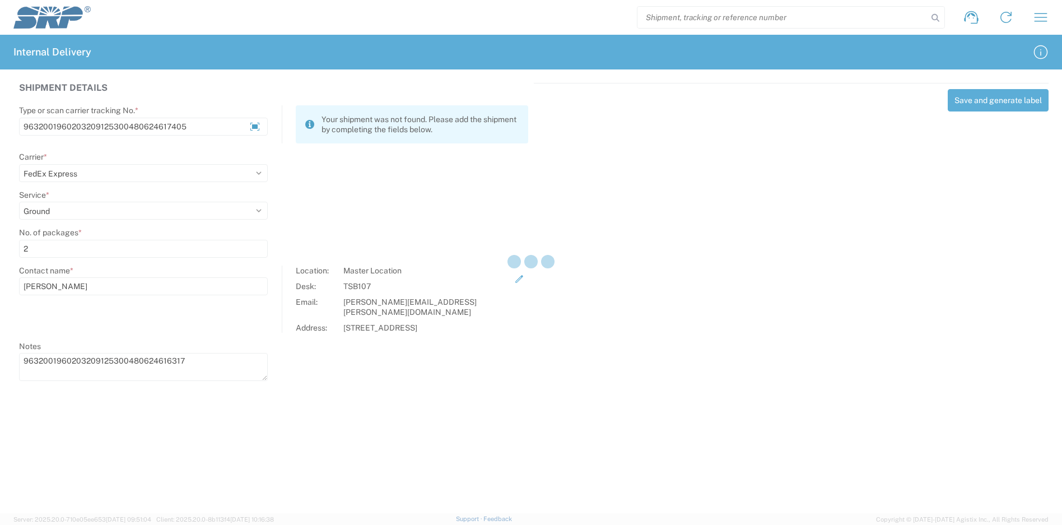
select select
